Goal: Task Accomplishment & Management: Use online tool/utility

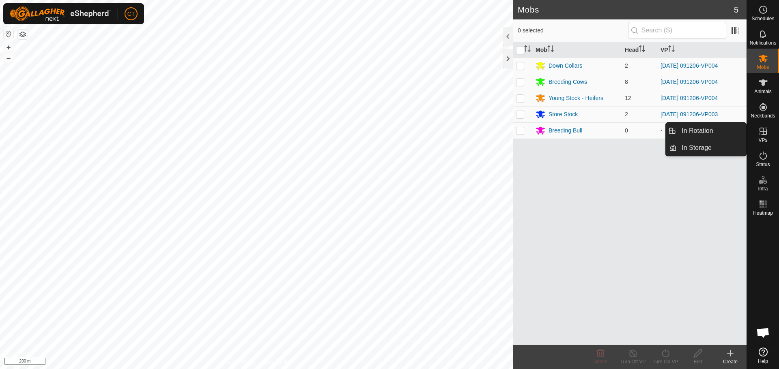
click at [762, 134] on icon at bounding box center [763, 132] width 10 height 10
click at [720, 132] on link "In Rotation" at bounding box center [711, 131] width 69 height 16
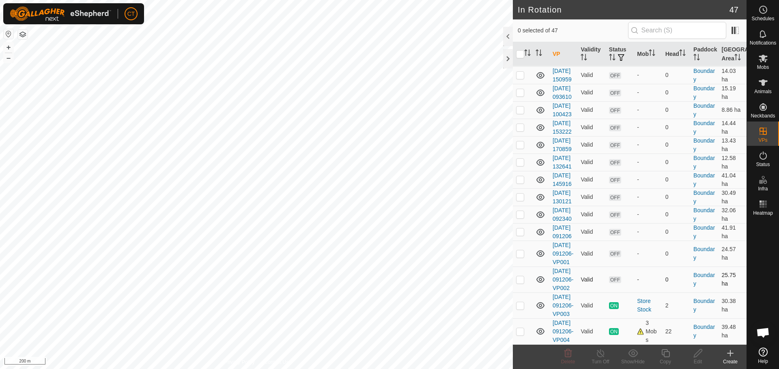
scroll to position [1000, 0]
click at [520, 329] on p-checkbox at bounding box center [520, 332] width 8 height 6
checkbox input "true"
click at [666, 358] on icon at bounding box center [665, 354] width 8 height 8
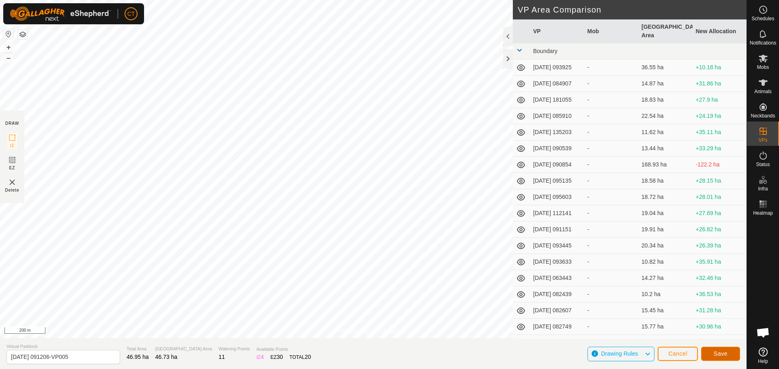
click at [724, 355] on span "Save" at bounding box center [720, 354] width 14 height 6
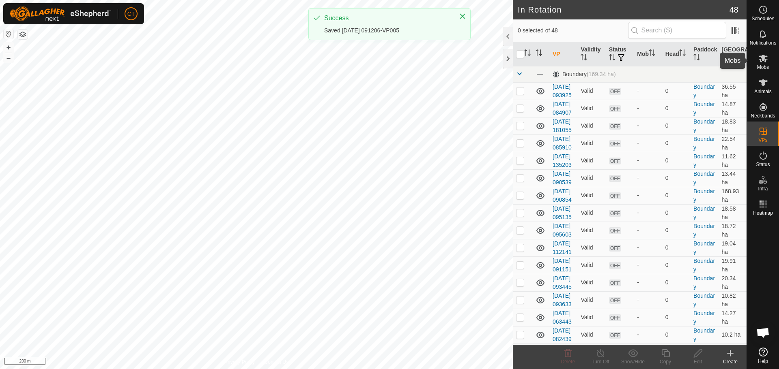
click at [762, 59] on icon at bounding box center [762, 59] width 9 height 8
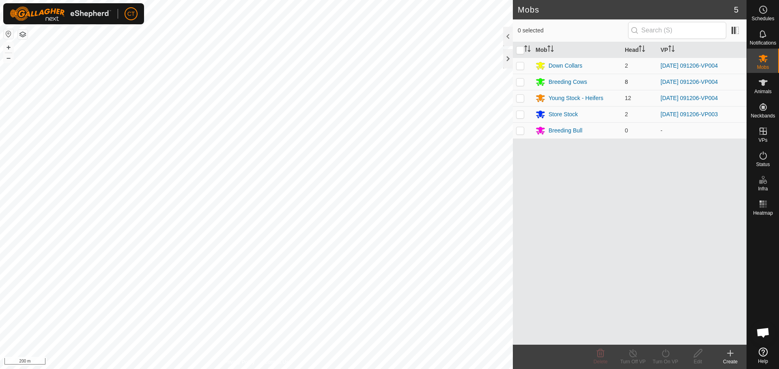
click at [521, 82] on p-checkbox at bounding box center [520, 82] width 8 height 6
checkbox input "true"
click at [520, 96] on p-checkbox at bounding box center [520, 98] width 8 height 6
checkbox input "true"
click at [671, 358] on turn-on-svg-icon at bounding box center [665, 354] width 32 height 10
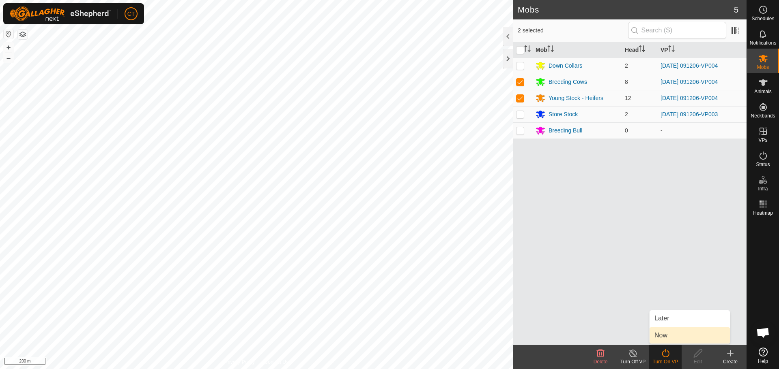
click at [670, 334] on link "Now" at bounding box center [689, 336] width 80 height 16
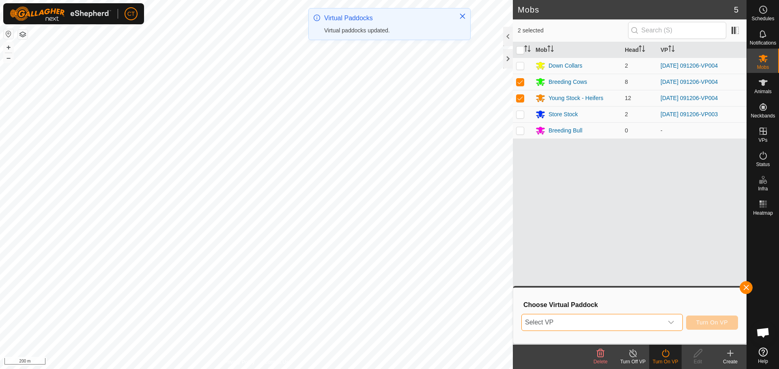
click at [564, 322] on span "Select VP" at bounding box center [592, 323] width 141 height 16
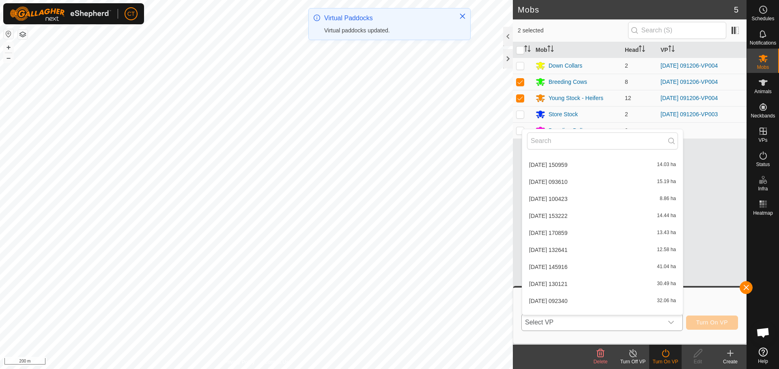
scroll to position [673, 0]
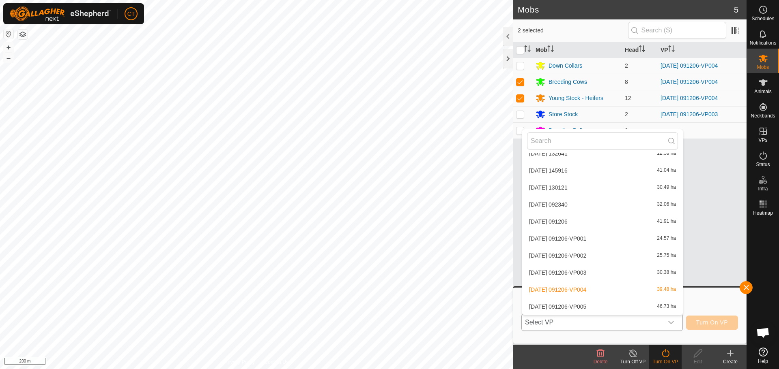
click at [556, 305] on li "[DATE] 091206-VP005 46.73 ha" at bounding box center [602, 307] width 161 height 16
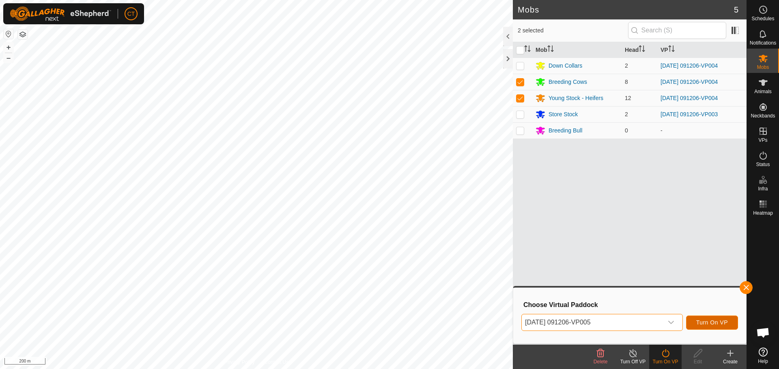
click at [704, 321] on span "Turn On VP" at bounding box center [712, 323] width 32 height 6
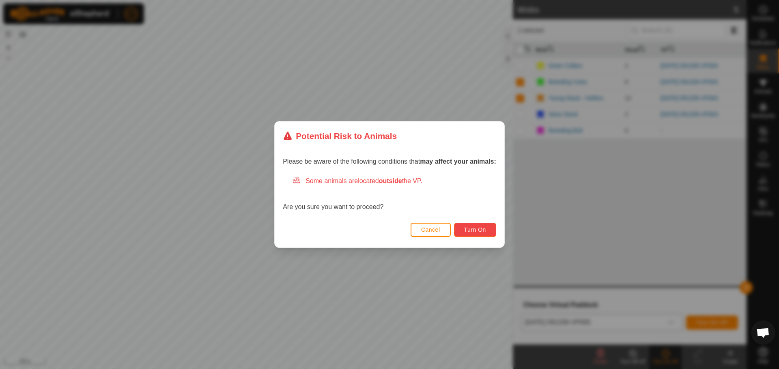
click at [477, 230] on span "Turn On" at bounding box center [475, 230] width 22 height 6
